Goal: Transaction & Acquisition: Purchase product/service

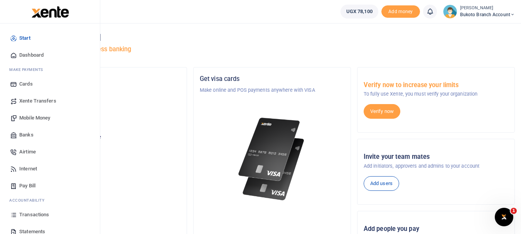
click at [43, 211] on span "Transactions" at bounding box center [34, 215] width 30 height 8
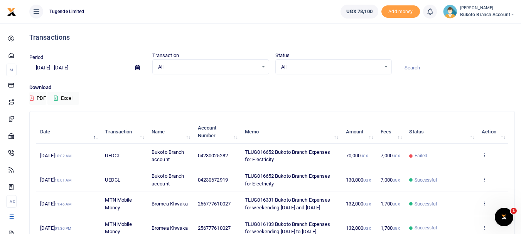
click at [481, 161] on td "View details" at bounding box center [492, 156] width 31 height 24
click at [483, 158] on icon at bounding box center [483, 154] width 5 height 5
click at [453, 176] on link "View details" at bounding box center [455, 172] width 61 height 11
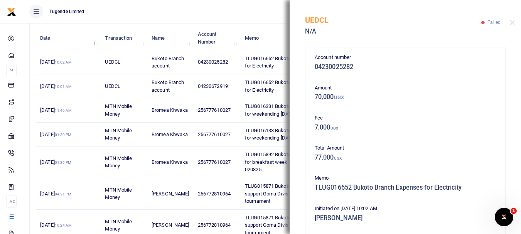
scroll to position [170, 0]
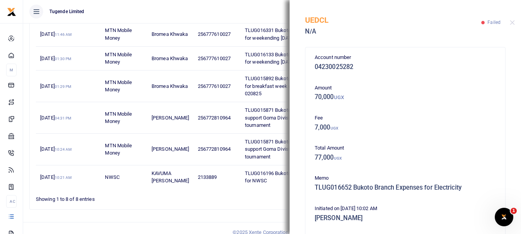
click at [513, 191] on div "Account number 04230025282 Amount 70,000 UGX Fee 7,000 UGX Total Amount 77,000 …" at bounding box center [404, 138] width 231 height 191
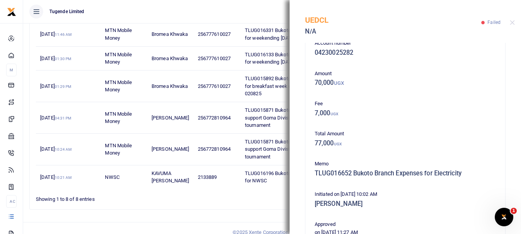
scroll to position [0, 0]
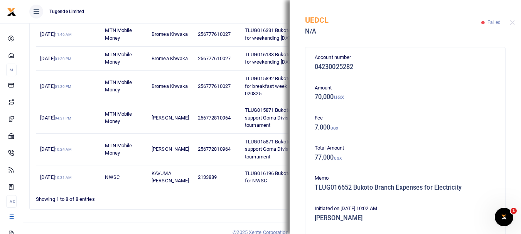
click at [509, 20] on div "UEDCL N/A Failed" at bounding box center [404, 21] width 231 height 43
click at [512, 25] on div "UEDCL N/A Failed" at bounding box center [404, 21] width 231 height 43
click at [512, 26] on div "UEDCL N/A Failed" at bounding box center [404, 21] width 231 height 43
click at [195, 71] on td "256777610027" at bounding box center [217, 59] width 47 height 24
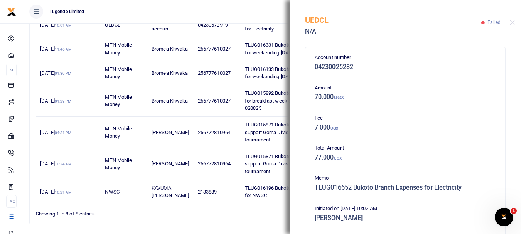
scroll to position [154, 0]
click at [512, 21] on button "Close" at bounding box center [512, 22] width 5 height 5
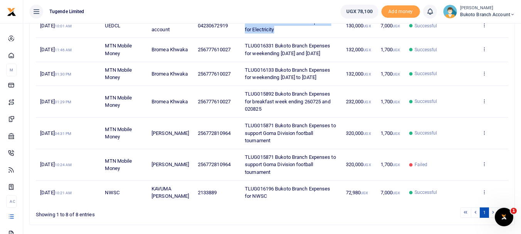
drag, startPoint x: 240, startPoint y: 32, endPoint x: 271, endPoint y: 44, distance: 32.8
click at [271, 38] on td "TLUG016652 Bukoto Branch Expenses for Electricity" at bounding box center [291, 26] width 101 height 24
copy span "TLUG016652 Bukoto Branch Expenses for Electricity"
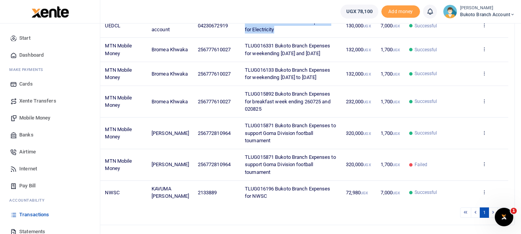
click at [34, 185] on span "Pay Bill" at bounding box center [27, 186] width 16 height 8
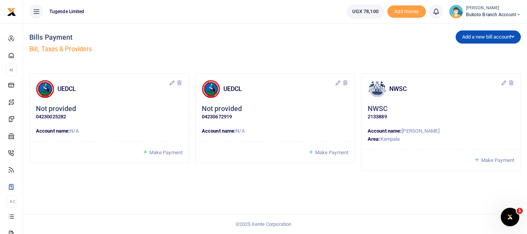
click at [155, 155] on span "Make Payment" at bounding box center [165, 153] width 33 height 6
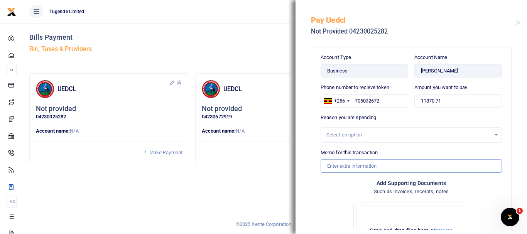
click at [350, 167] on input "Memo for this transaction" at bounding box center [410, 165] width 181 height 13
paste input "TLUG016652 Bukoto Branch Expenses for Electricity"
type input "TLUG016652 Bukoto Branch Expenses for Electricity"
click at [391, 102] on input "705032672" at bounding box center [364, 100] width 88 height 13
type input "757138518"
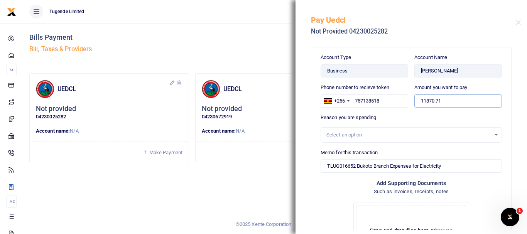
click at [444, 101] on input "11870.71" at bounding box center [458, 100] width 88 height 13
type input "1"
type input "70,000"
click at [326, 199] on div "Drop your files here Drag and drop files here or browse Powered by Uppy" at bounding box center [410, 231] width 181 height 70
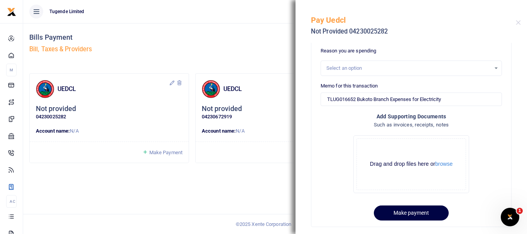
scroll to position [76, 0]
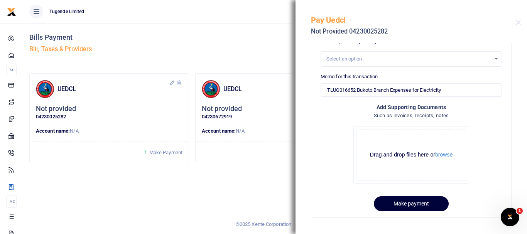
click at [411, 209] on button "Make payment" at bounding box center [411, 203] width 75 height 15
